Goal: Check status: Check status

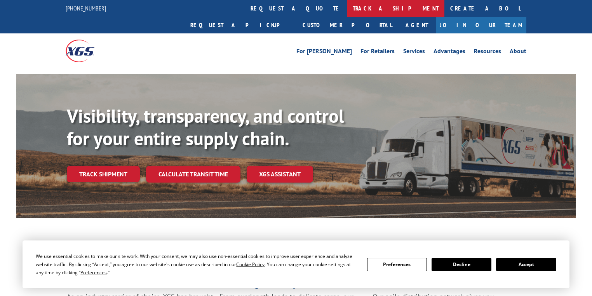
click at [347, 9] on link "track a shipment" at bounding box center [396, 8] width 98 height 17
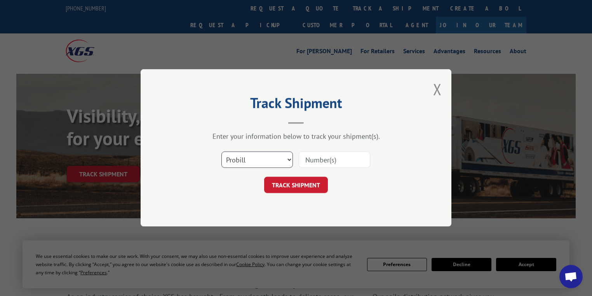
drag, startPoint x: 239, startPoint y: 159, endPoint x: 239, endPoint y: 165, distance: 5.8
click at [239, 159] on select "Select category... Probill BOL PO" at bounding box center [258, 160] width 72 height 16
select select "po"
click at [222, 152] on select "Select category... Probill BOL PO" at bounding box center [258, 160] width 72 height 16
click at [327, 158] on input at bounding box center [335, 160] width 72 height 16
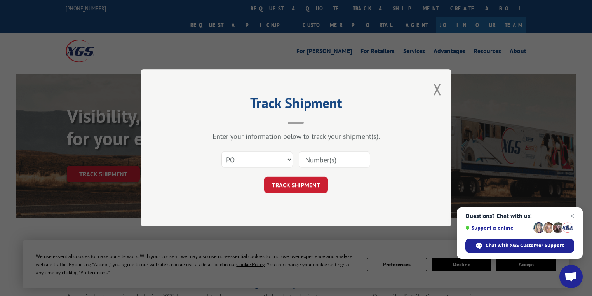
paste input "31508550"
type input "31508550"
click at [317, 186] on button "TRACK SHIPMENT" at bounding box center [296, 185] width 64 height 16
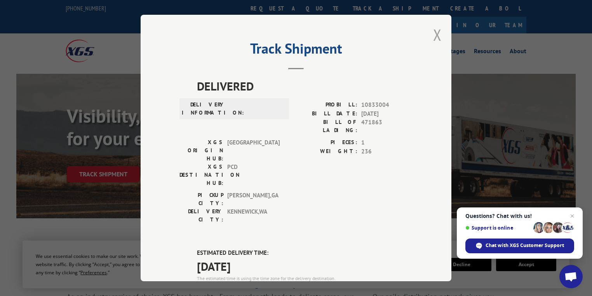
click at [433, 35] on button "Close modal" at bounding box center [437, 34] width 9 height 21
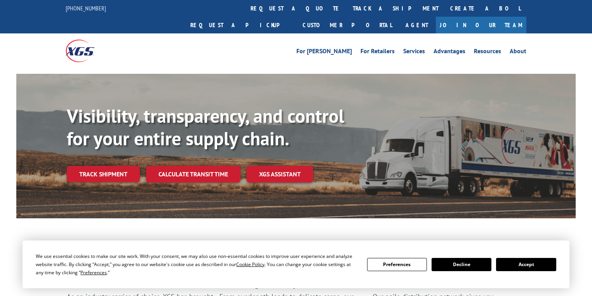
click at [347, 11] on link "track a shipment" at bounding box center [396, 8] width 98 height 17
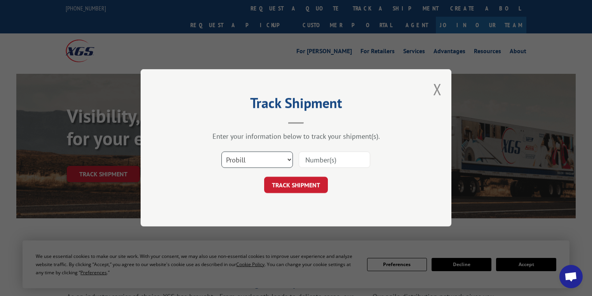
click at [243, 160] on select "Select category... Probill BOL PO" at bounding box center [258, 160] width 72 height 16
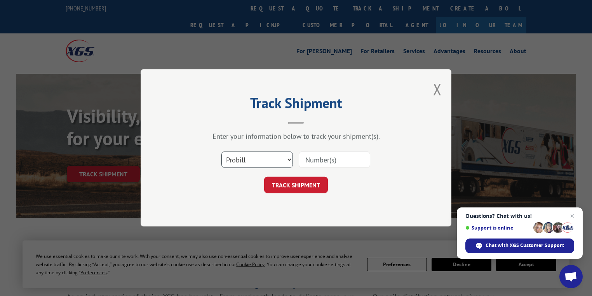
select select "po"
click at [222, 152] on select "Select category... Probill BOL PO" at bounding box center [258, 160] width 72 height 16
click at [320, 154] on input at bounding box center [335, 160] width 72 height 16
paste input "31508468"
type input "31508468"
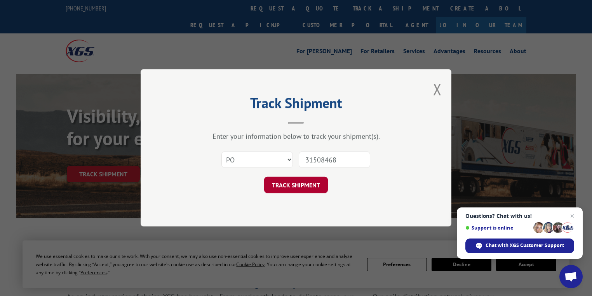
click at [301, 188] on button "TRACK SHIPMENT" at bounding box center [296, 185] width 64 height 16
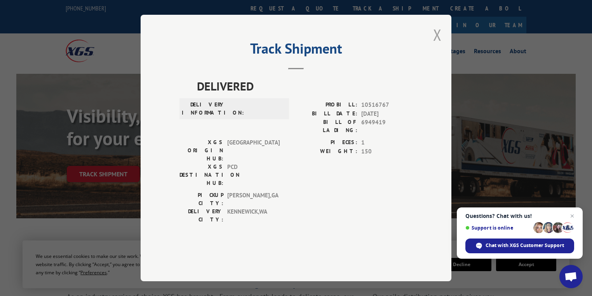
click at [436, 45] on button "Close modal" at bounding box center [437, 34] width 9 height 21
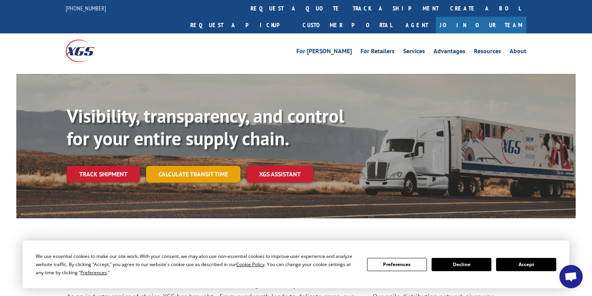
click at [189, 166] on link "Calculate transit time" at bounding box center [193, 174] width 94 height 17
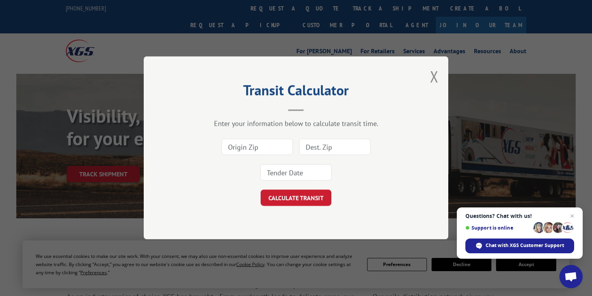
click at [434, 78] on button "Close modal" at bounding box center [434, 76] width 9 height 21
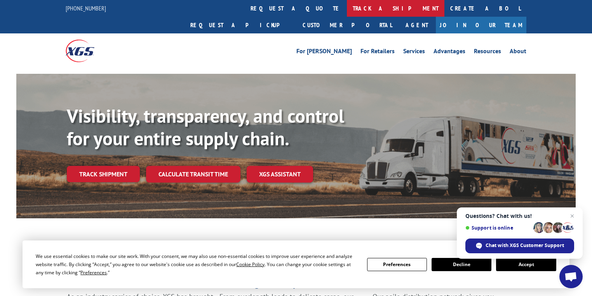
click at [347, 7] on link "track a shipment" at bounding box center [396, 8] width 98 height 17
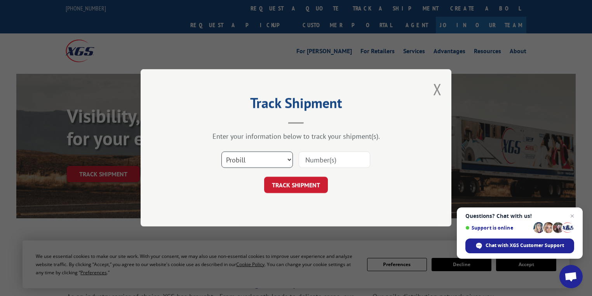
click at [236, 158] on select "Select category... Probill BOL PO" at bounding box center [258, 160] width 72 height 16
select select "po"
click at [222, 152] on select "Select category... Probill BOL PO" at bounding box center [258, 160] width 72 height 16
click at [323, 159] on input at bounding box center [335, 160] width 72 height 16
paste input "72533525"
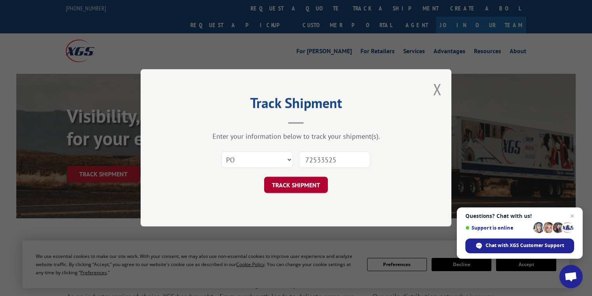
type input "72533525"
click at [316, 180] on button "TRACK SHIPMENT" at bounding box center [296, 185] width 64 height 16
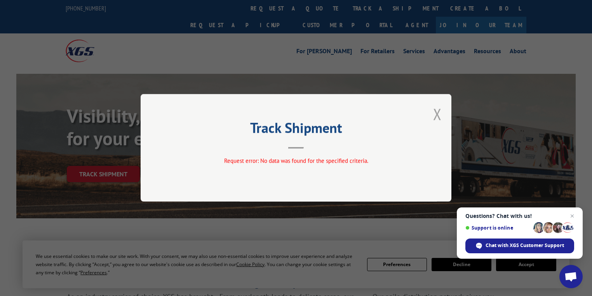
click at [437, 112] on button "Close modal" at bounding box center [437, 114] width 9 height 21
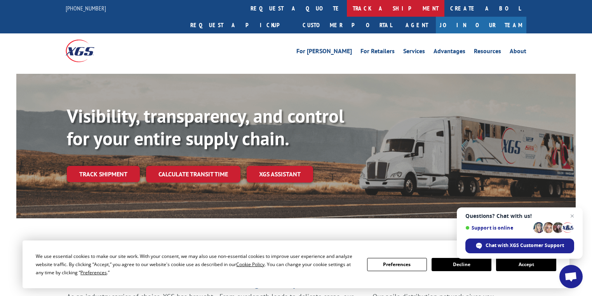
click at [347, 10] on link "track a shipment" at bounding box center [396, 8] width 98 height 17
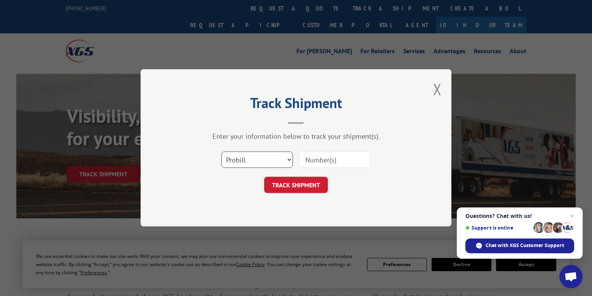
click at [244, 158] on select "Select category... Probill BOL PO" at bounding box center [258, 160] width 72 height 16
select select "po"
click at [222, 152] on select "Select category... Probill BOL PO" at bounding box center [258, 160] width 72 height 16
click at [314, 160] on input at bounding box center [335, 160] width 72 height 16
paste input "72533557"
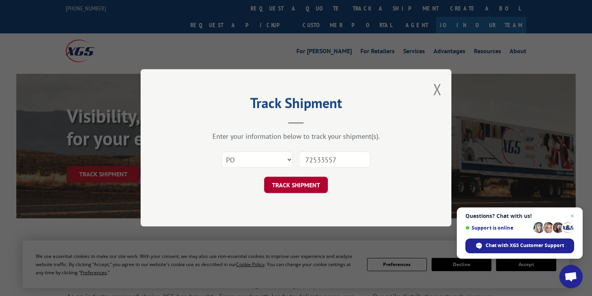
type input "72533557"
click at [310, 182] on button "TRACK SHIPMENT" at bounding box center [296, 185] width 64 height 16
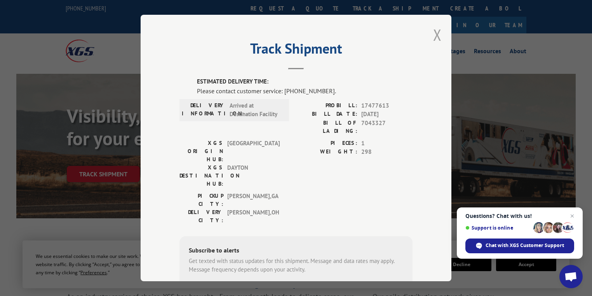
click at [437, 31] on button "Close modal" at bounding box center [437, 34] width 9 height 21
